Goal: Task Accomplishment & Management: Manage account settings

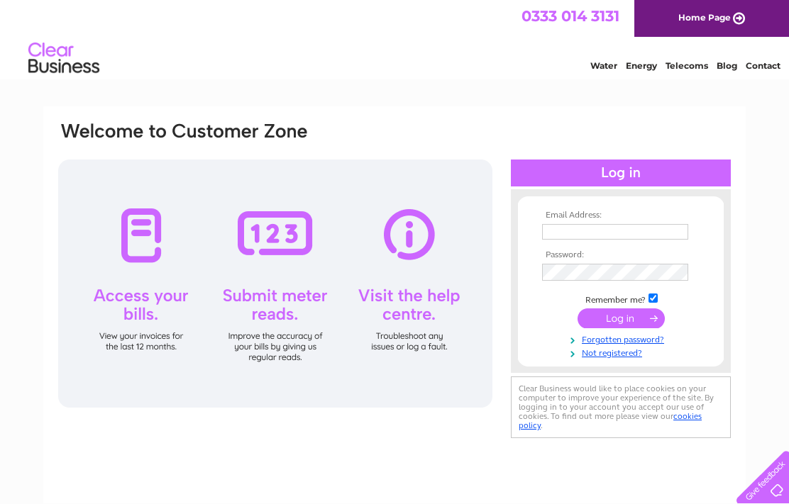
click at [630, 238] on input "text" at bounding box center [615, 232] width 146 height 16
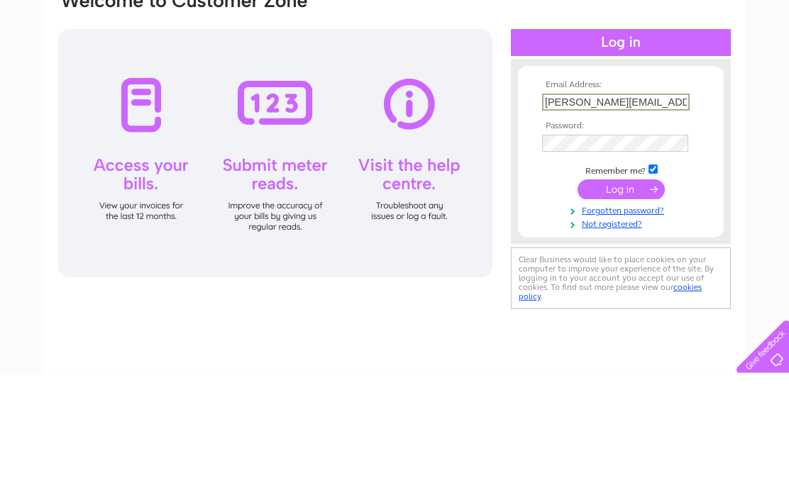
type input "[PERSON_NAME][EMAIL_ADDRESS][PERSON_NAME][DOMAIN_NAME]"
click at [621, 310] on input "submit" at bounding box center [620, 320] width 87 height 20
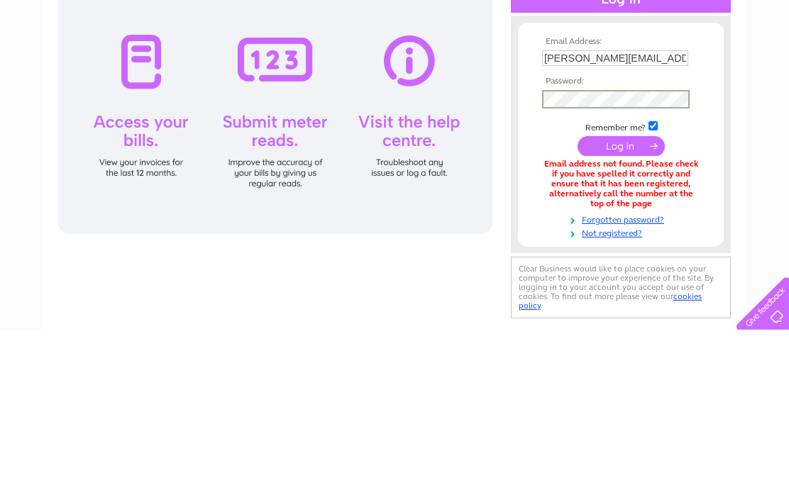
click at [623, 310] on input "submit" at bounding box center [620, 320] width 87 height 20
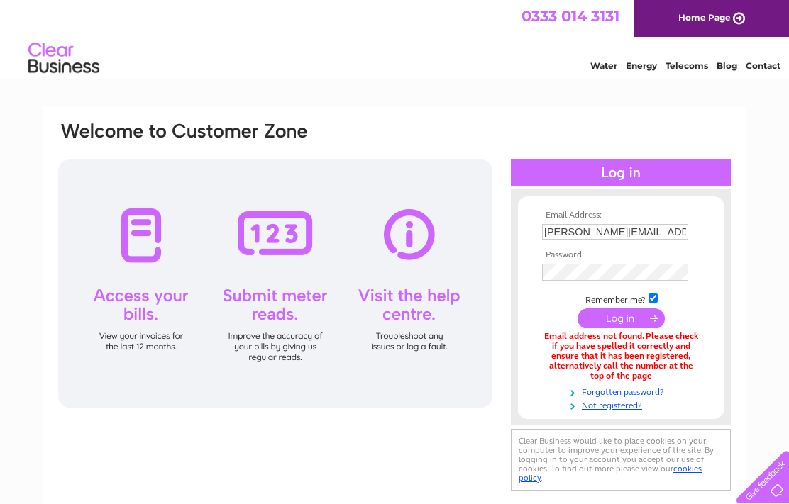
click at [313, 52] on div "Water Energy Telecoms Blog Contact" at bounding box center [394, 60] width 789 height 46
click at [613, 381] on div "Email address not found. Please check if you have spelled it correctly and ensu…" at bounding box center [620, 356] width 157 height 49
